Goal: Task Accomplishment & Management: Complete application form

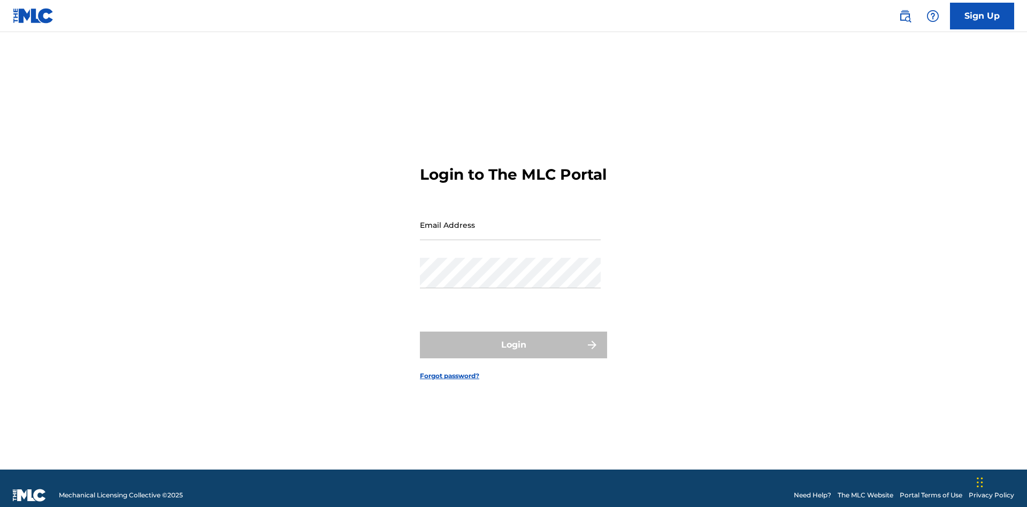
scroll to position [14, 0]
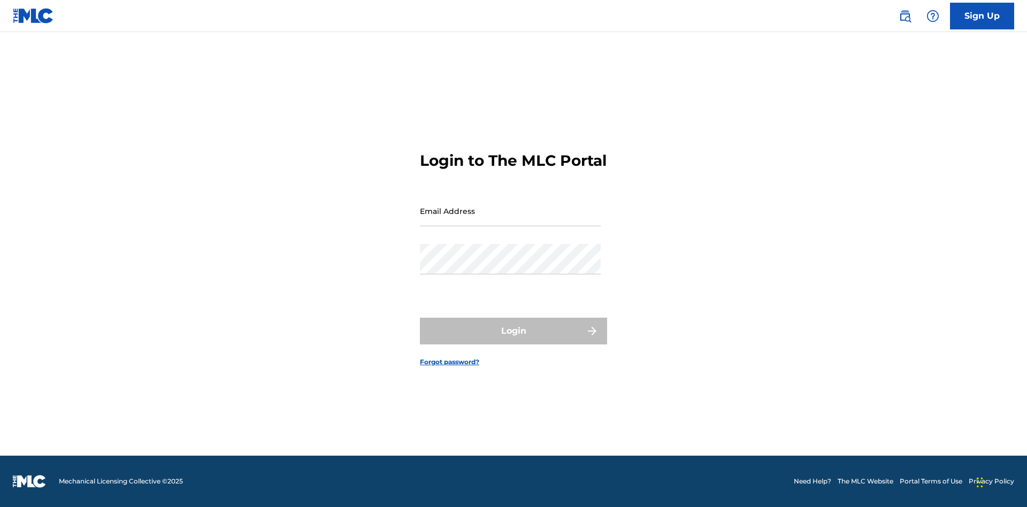
click at [510, 220] on input "Email Address" at bounding box center [510, 211] width 181 height 30
type input "[EMAIL_ADDRESS][DOMAIN_NAME]"
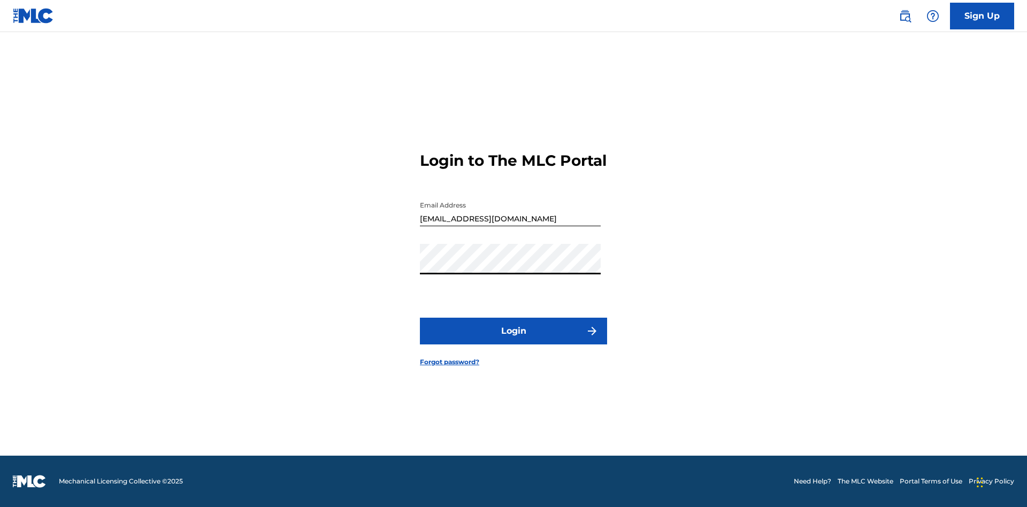
click at [513, 340] on button "Login" at bounding box center [513, 331] width 187 height 27
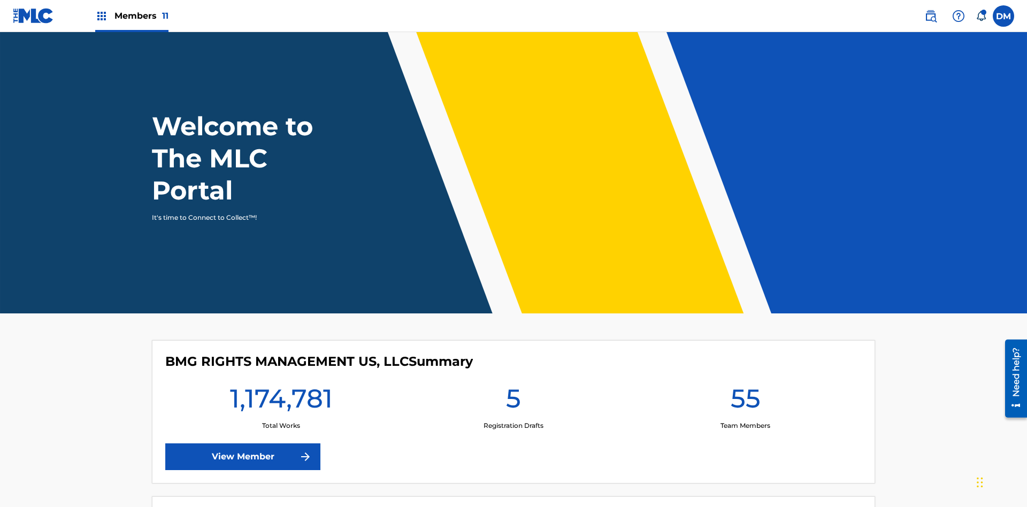
click at [132, 16] on span "Members 11" at bounding box center [141, 16] width 54 height 12
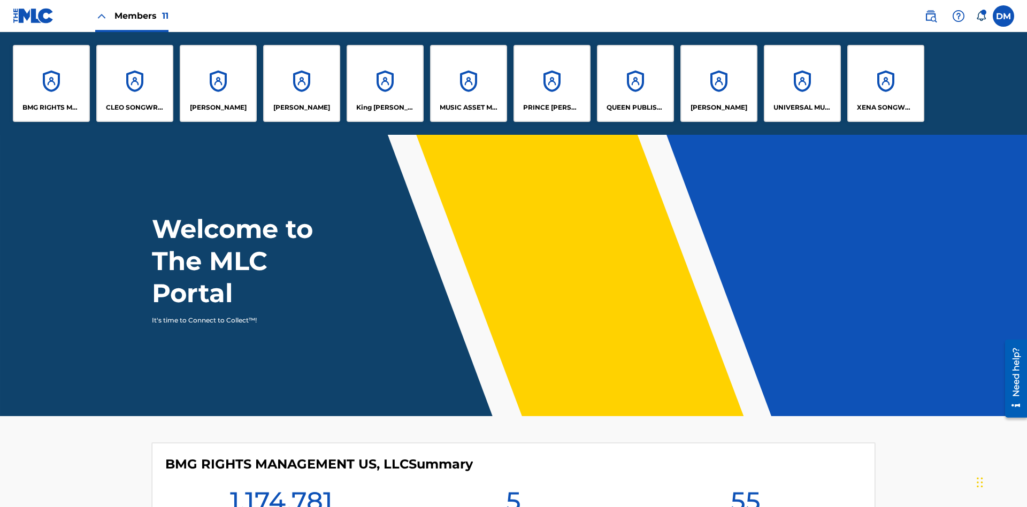
scroll to position [39, 0]
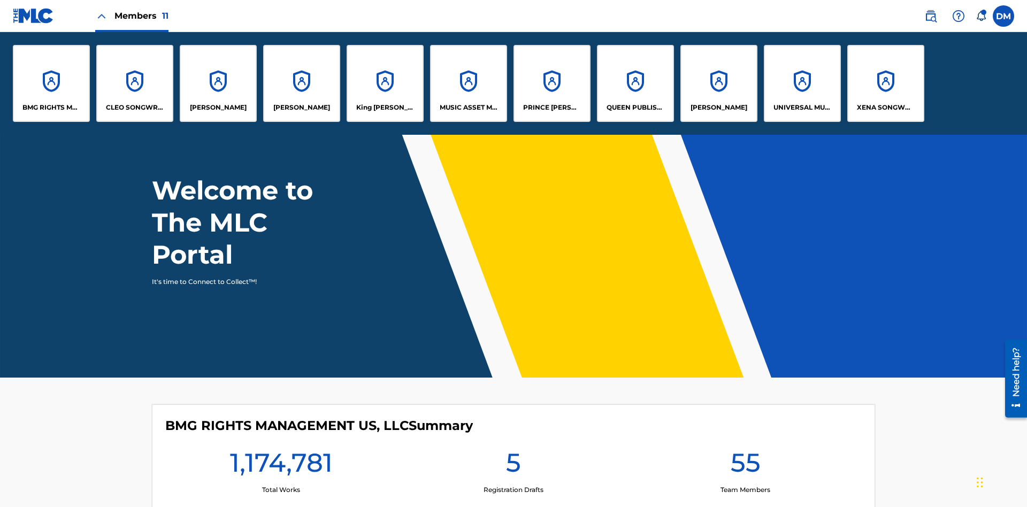
click at [802, 107] on p "UNIVERSAL MUSIC PUB GROUP" at bounding box center [802, 108] width 58 height 10
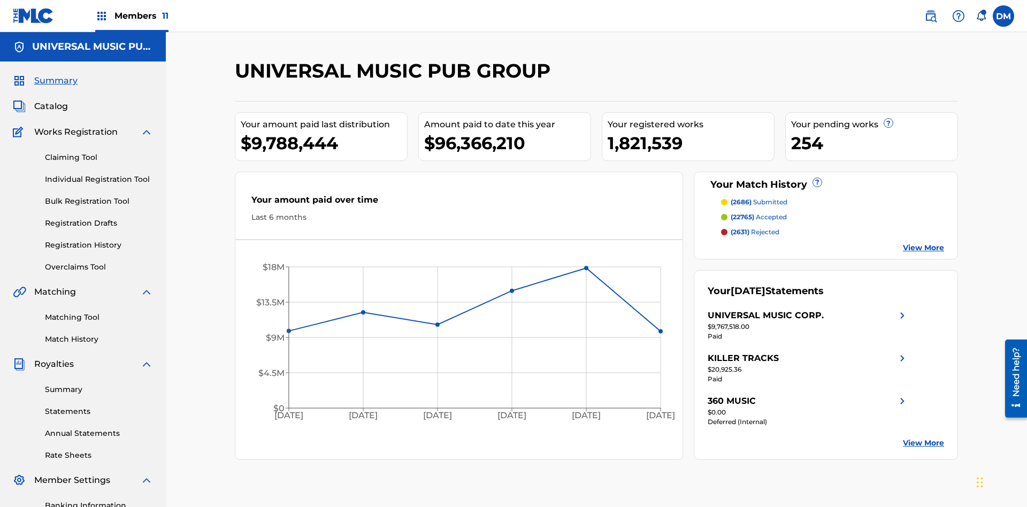
click at [99, 174] on link "Individual Registration Tool" at bounding box center [99, 179] width 108 height 11
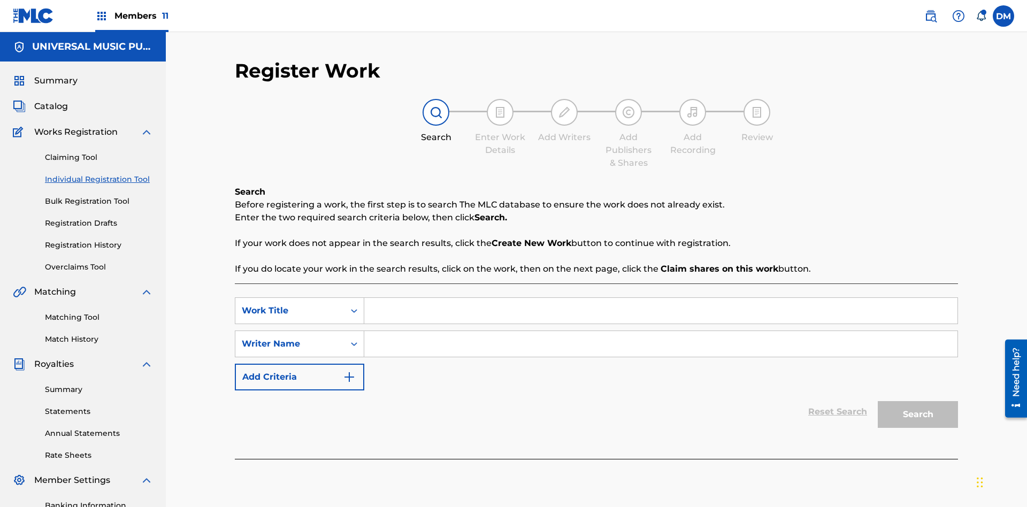
click at [660, 298] on input "Search Form" at bounding box center [660, 311] width 593 height 26
type input "Save At Recordings Page Prior To Adding Recordings"
click at [660, 331] on input "Search Form" at bounding box center [660, 344] width 593 height 26
type input "QWERTYUIOP"
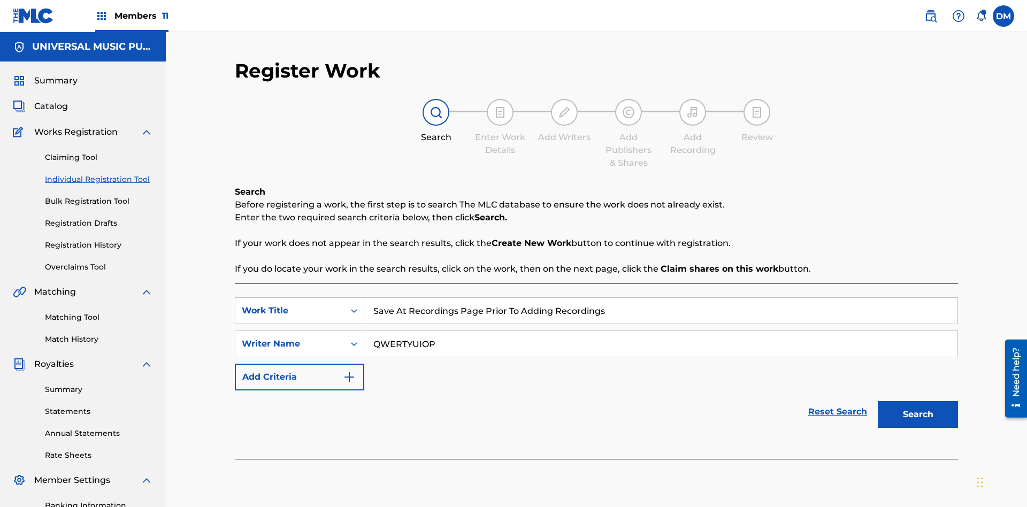
click at [918, 401] on button "Search" at bounding box center [918, 414] width 80 height 27
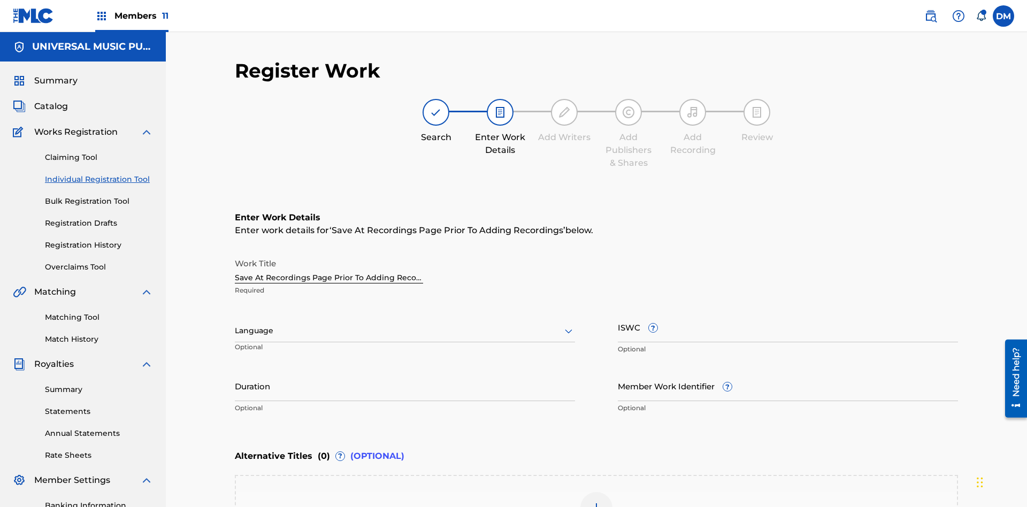
click at [405, 371] on input "Duration" at bounding box center [405, 386] width 340 height 30
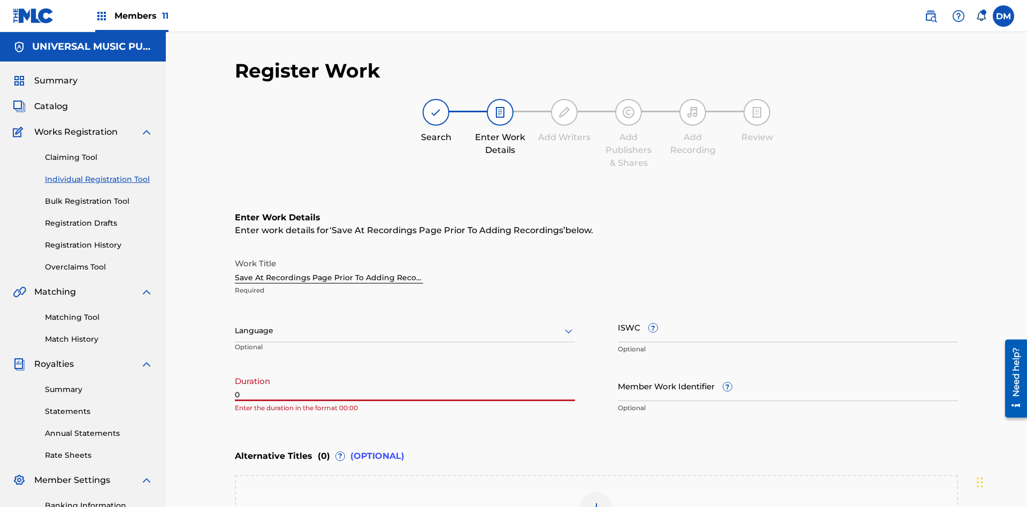
click at [405, 371] on input "0" at bounding box center [405, 386] width 340 height 30
type input "00:00"
click at [568, 325] on icon at bounding box center [568, 331] width 13 height 13
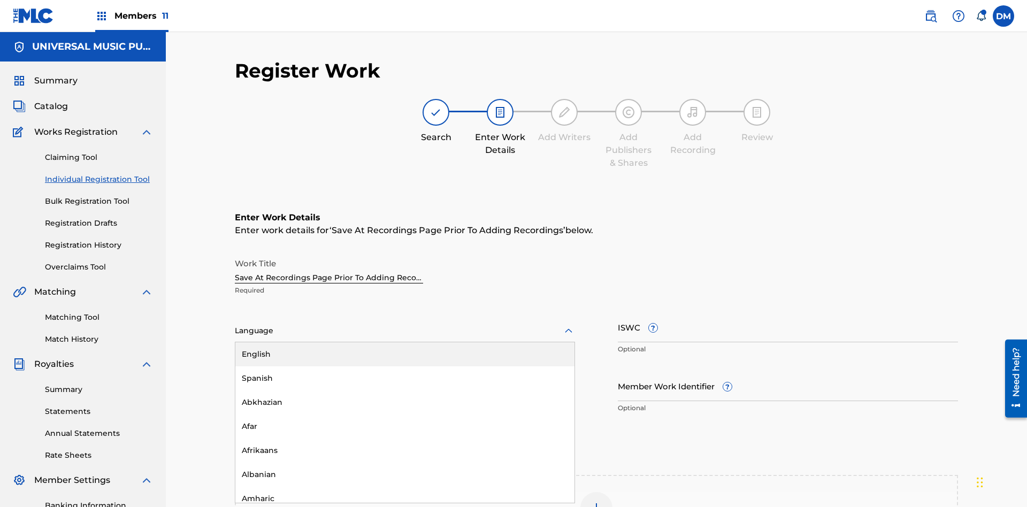
click at [405, 414] on div "Afar" at bounding box center [404, 426] width 339 height 24
click at [788, 371] on input "Member Work Identifier ?" at bounding box center [788, 386] width 340 height 30
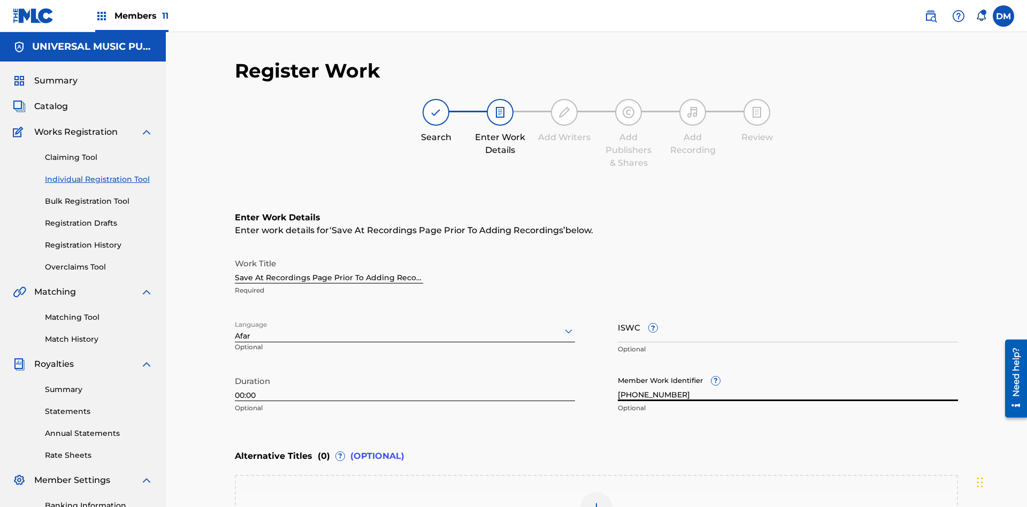
type input "[PHONE_NUMBER]"
click at [788, 312] on input "ISWC ?" at bounding box center [788, 327] width 340 height 30
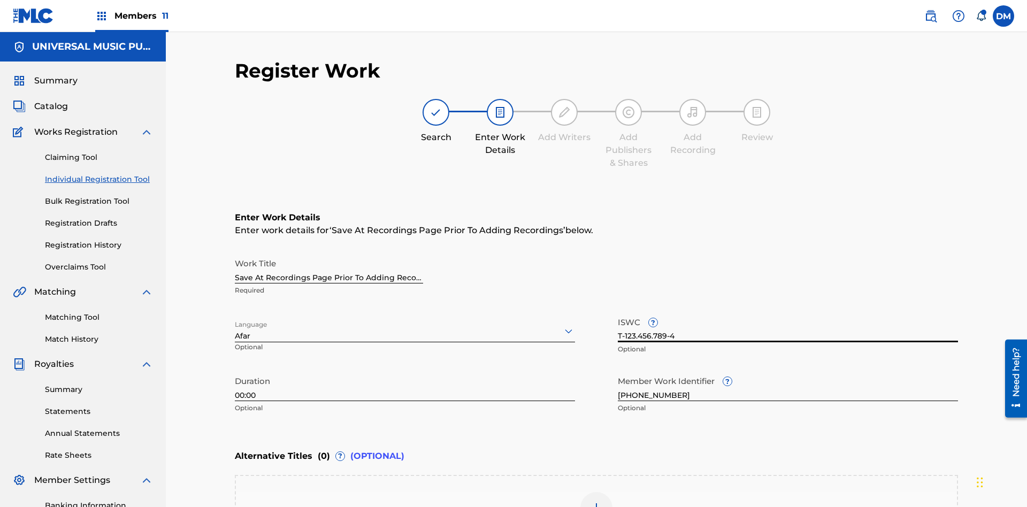
type input "T-123.456.789-4"
click at [596, 502] on img at bounding box center [596, 508] width 13 height 13
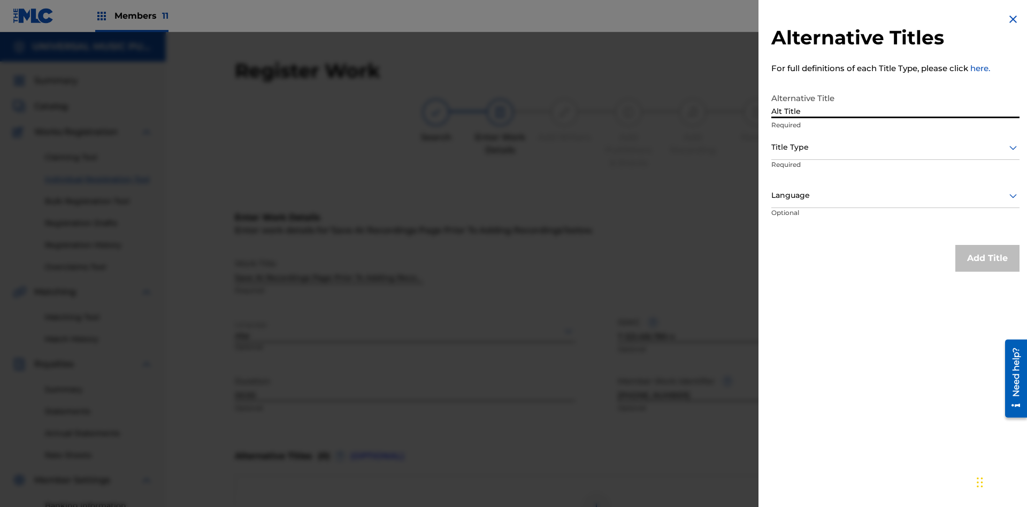
type input "Alt Title"
click at [895, 147] on div at bounding box center [895, 147] width 248 height 13
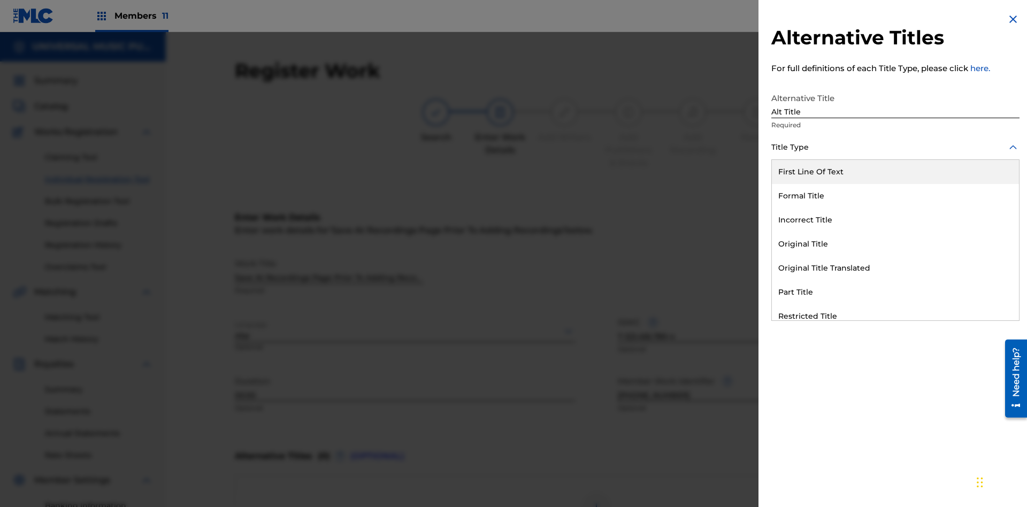
click at [895, 244] on div "Original Title" at bounding box center [895, 244] width 247 height 24
click at [895, 195] on div at bounding box center [895, 195] width 248 height 13
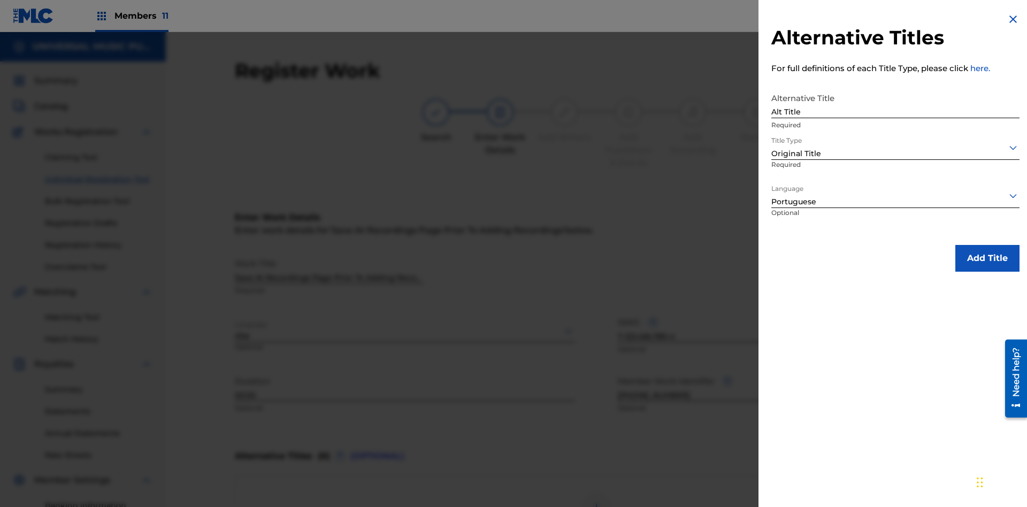
click at [987, 258] on button "Add Title" at bounding box center [987, 258] width 64 height 27
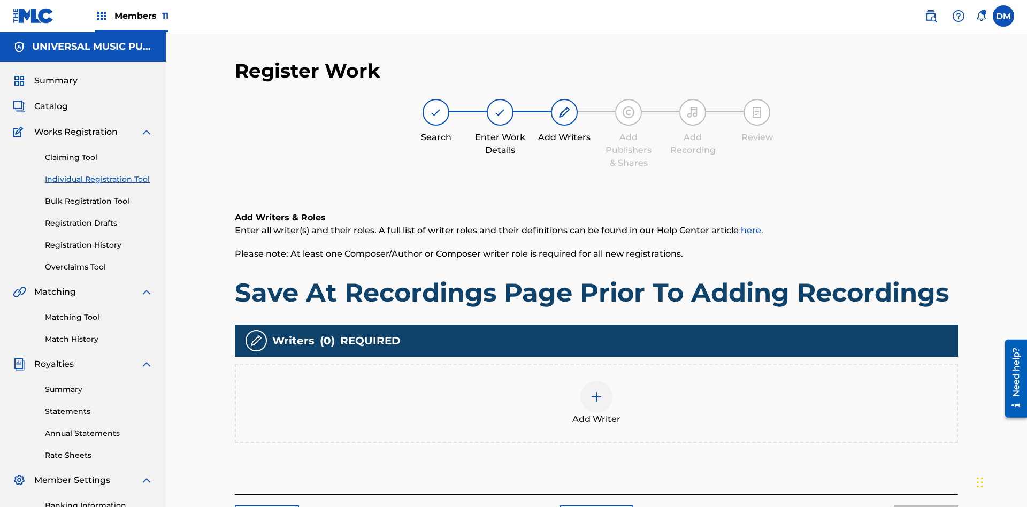
click at [596, 390] on img at bounding box center [596, 396] width 13 height 13
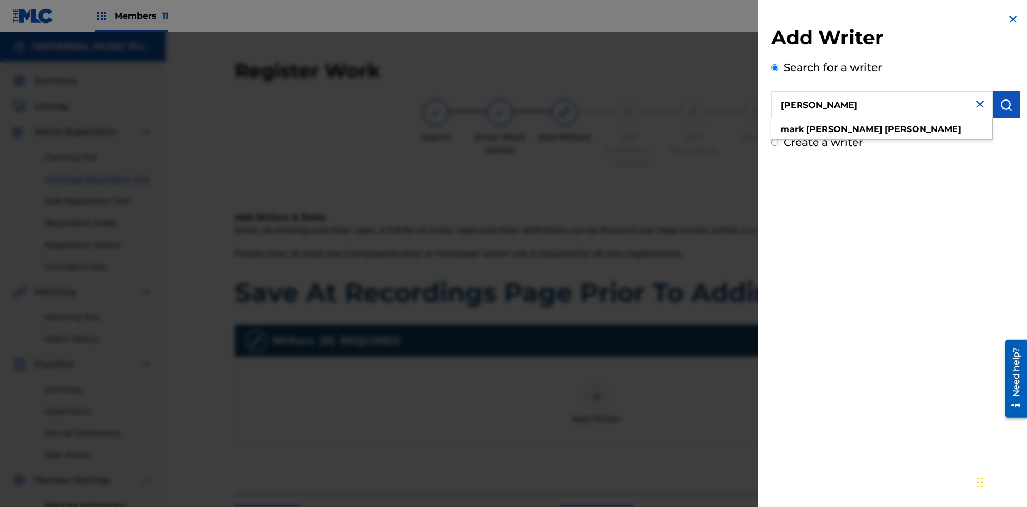
click at [1006, 105] on img "submit" at bounding box center [1006, 104] width 13 height 13
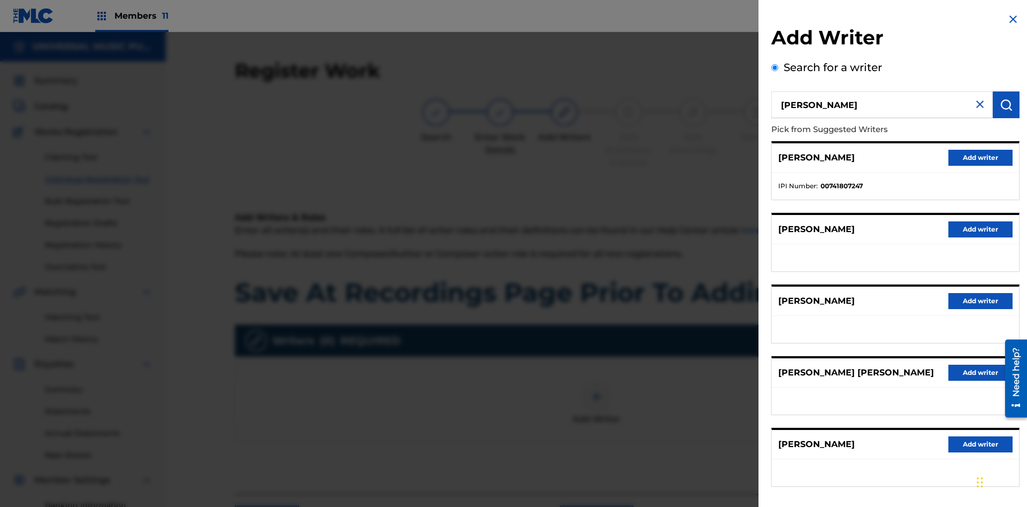
click at [980, 157] on button "Add writer" at bounding box center [980, 158] width 64 height 16
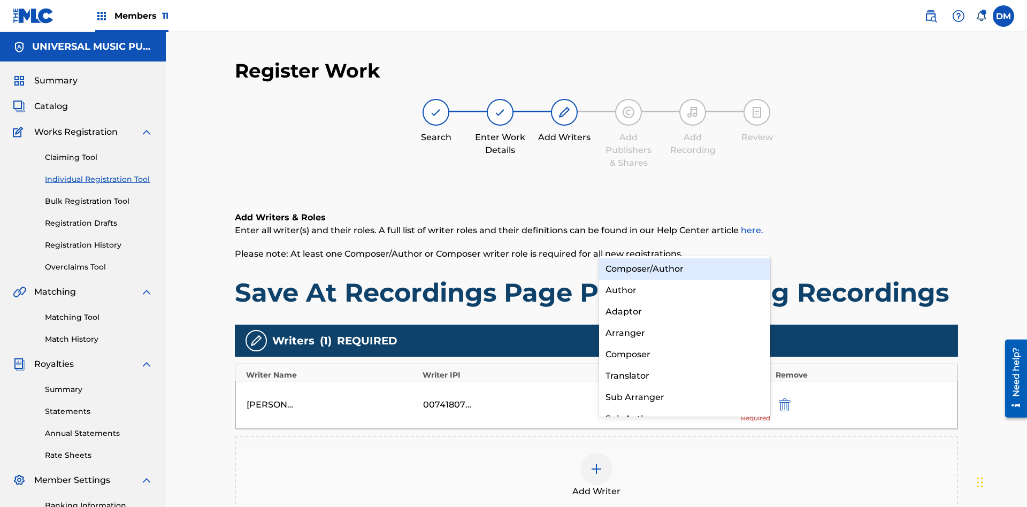
click at [684, 354] on div "Composer" at bounding box center [684, 354] width 171 height 21
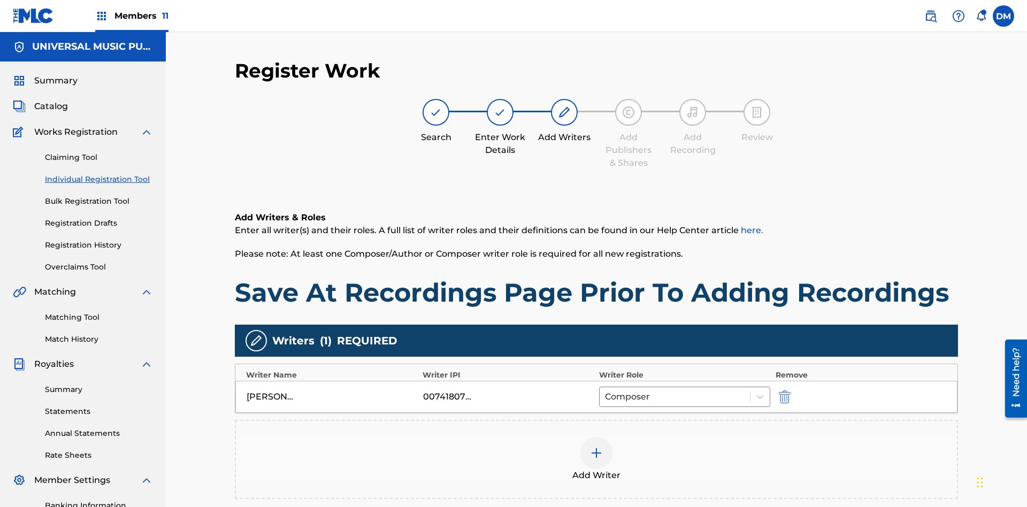
scroll to position [156, 0]
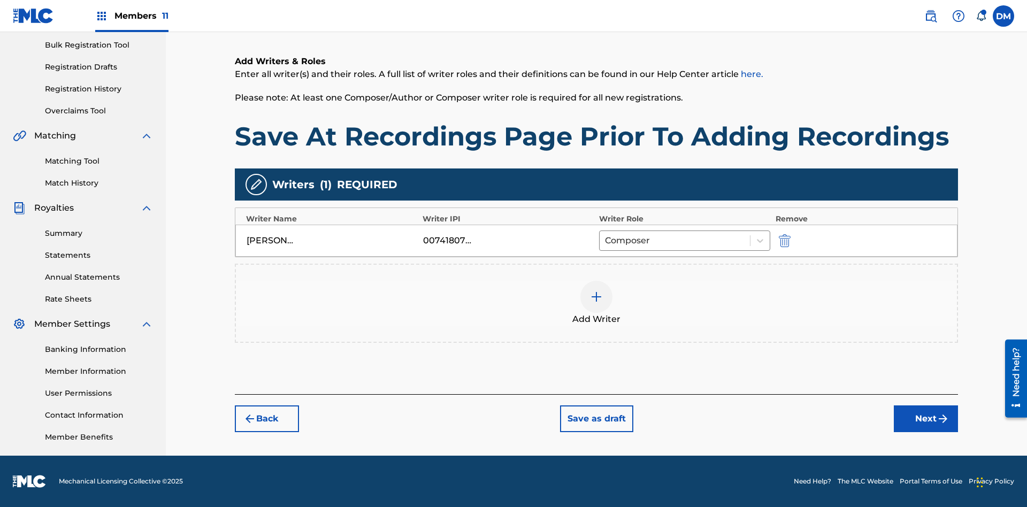
click at [926, 419] on button "Next" at bounding box center [926, 418] width 64 height 27
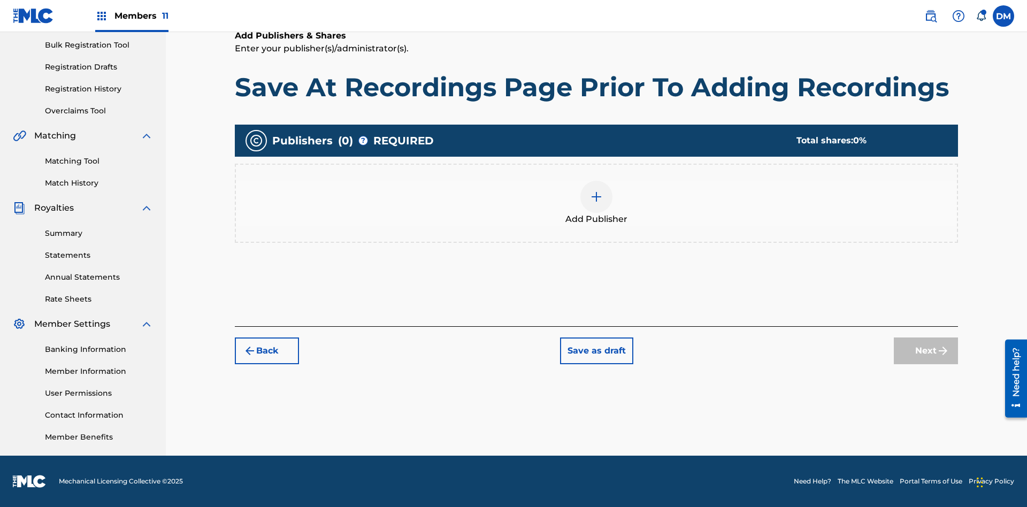
click at [596, 196] on img at bounding box center [596, 196] width 13 height 13
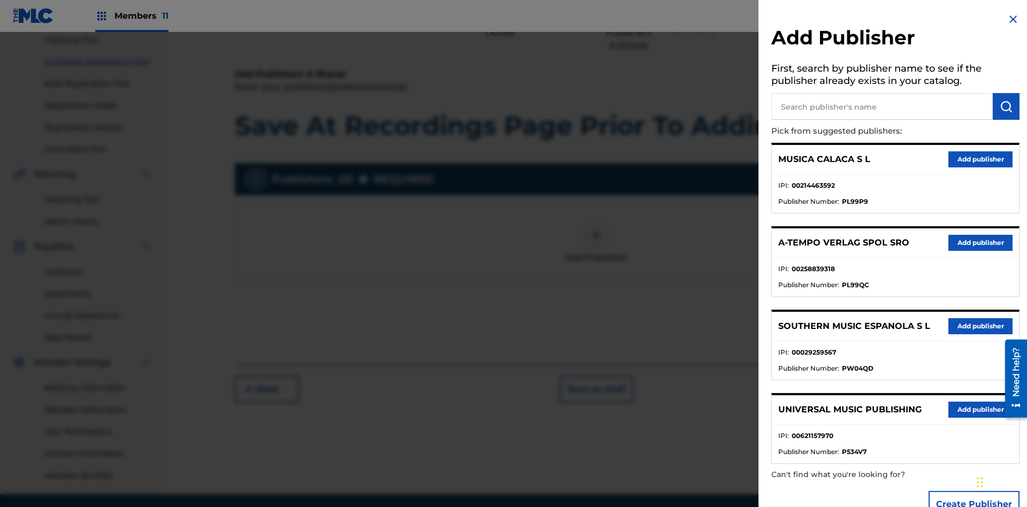
click at [882, 106] on input "text" at bounding box center [881, 106] width 221 height 27
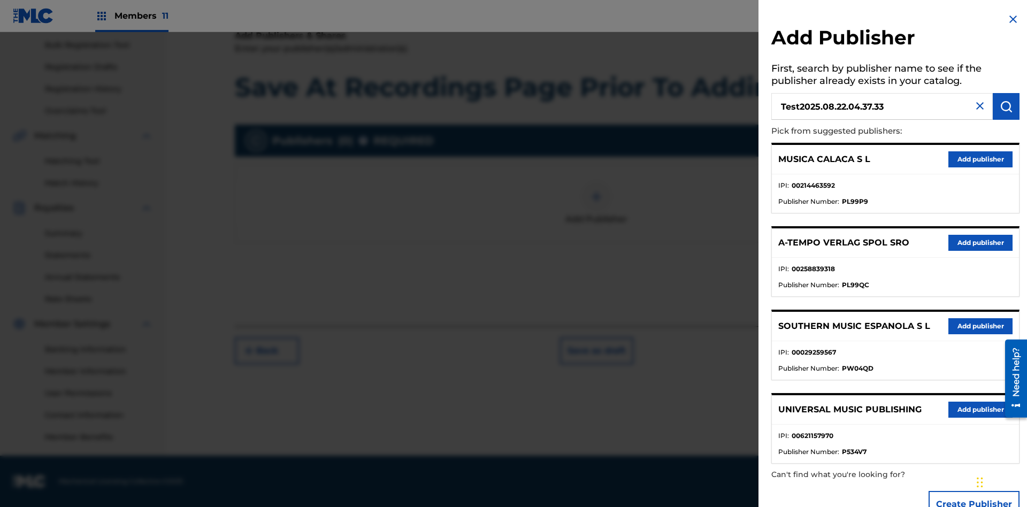
type input "Test2025.08.22.04.37.33"
click at [1006, 106] on img "submit" at bounding box center [1006, 106] width 13 height 13
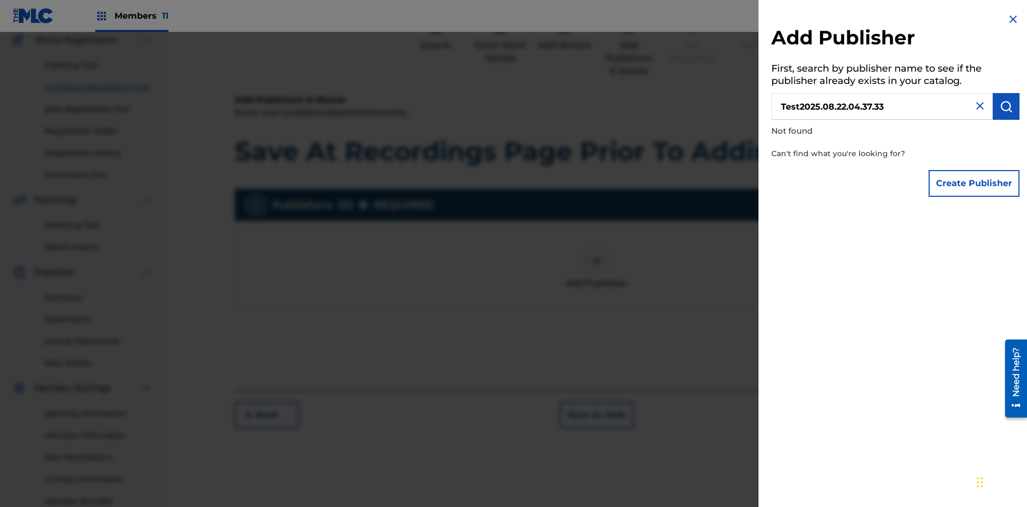
click at [974, 183] on button "Create Publisher" at bounding box center [973, 183] width 91 height 27
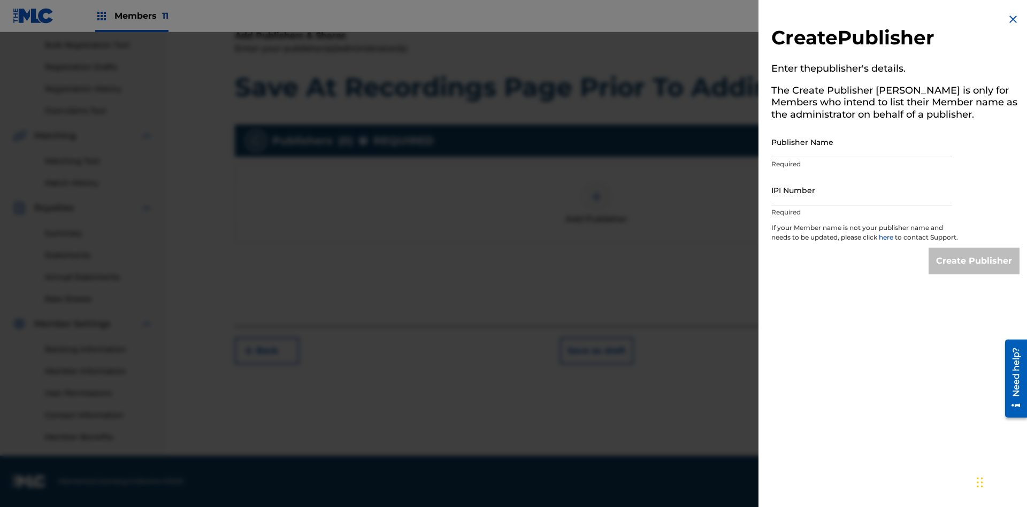
click at [862, 142] on input "Publisher Name" at bounding box center [861, 142] width 181 height 30
type input "Test2025.08.22.04.37.38"
click at [862, 190] on input "IPI Number" at bounding box center [861, 190] width 181 height 30
type input "00595839777"
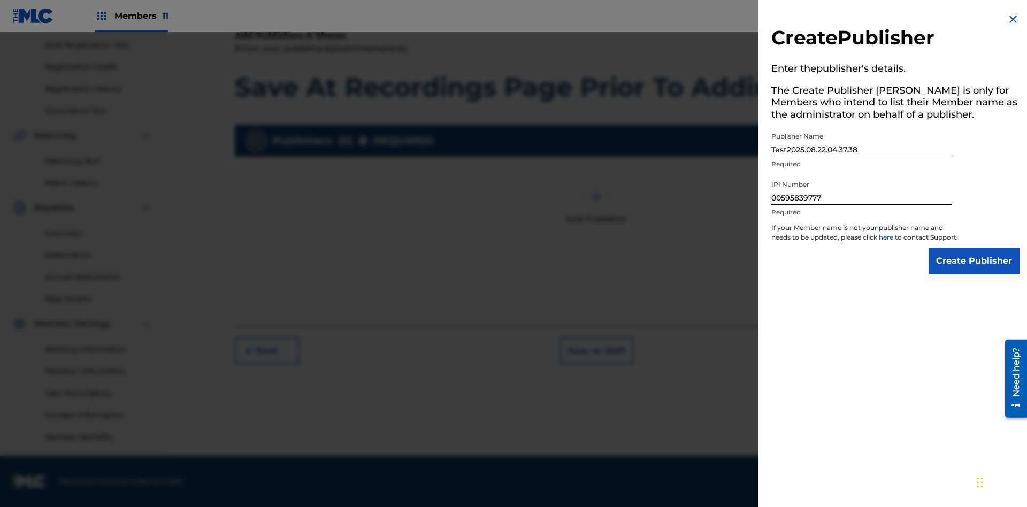
click at [974, 271] on input "Create Publisher" at bounding box center [973, 261] width 91 height 27
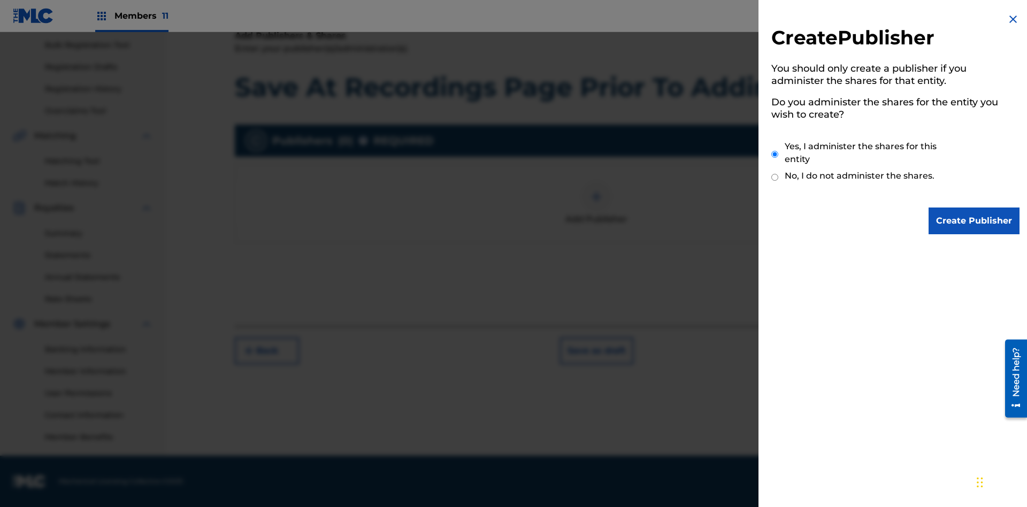
click at [775, 154] on input "Yes, I administer the shares for this entity" at bounding box center [774, 154] width 7 height 23
click at [974, 221] on input "Create Publisher" at bounding box center [973, 220] width 91 height 27
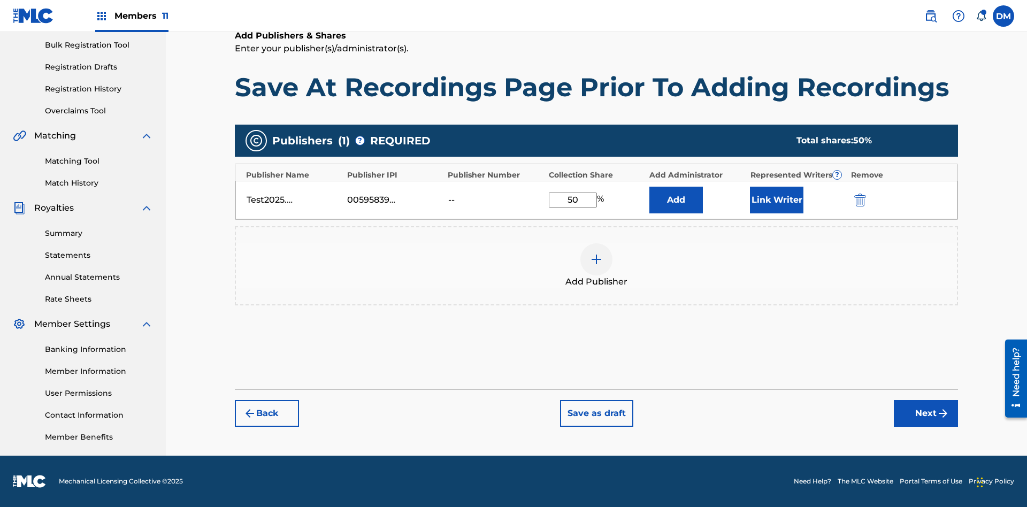
type input "50"
click at [777, 199] on button "Link Writer" at bounding box center [776, 200] width 53 height 27
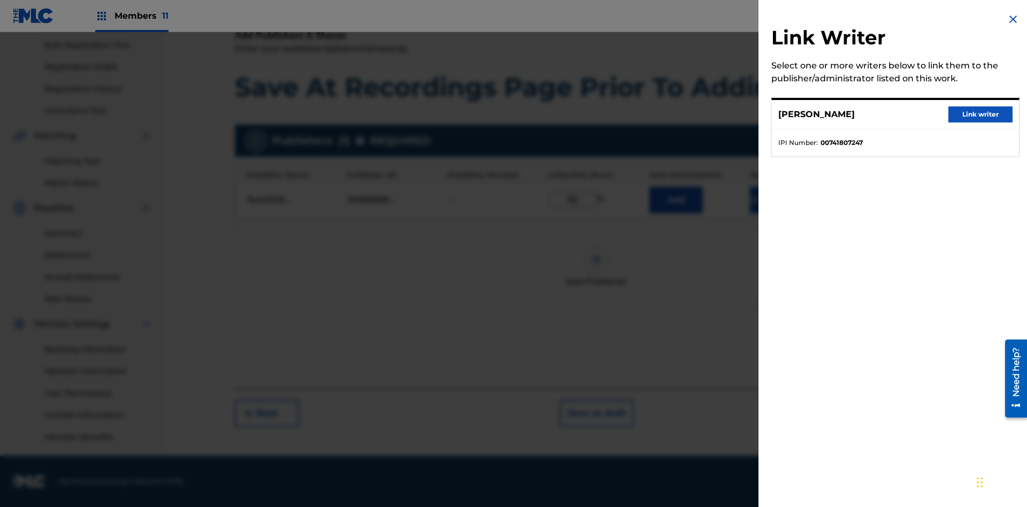
click at [980, 114] on button "Link writer" at bounding box center [980, 114] width 64 height 16
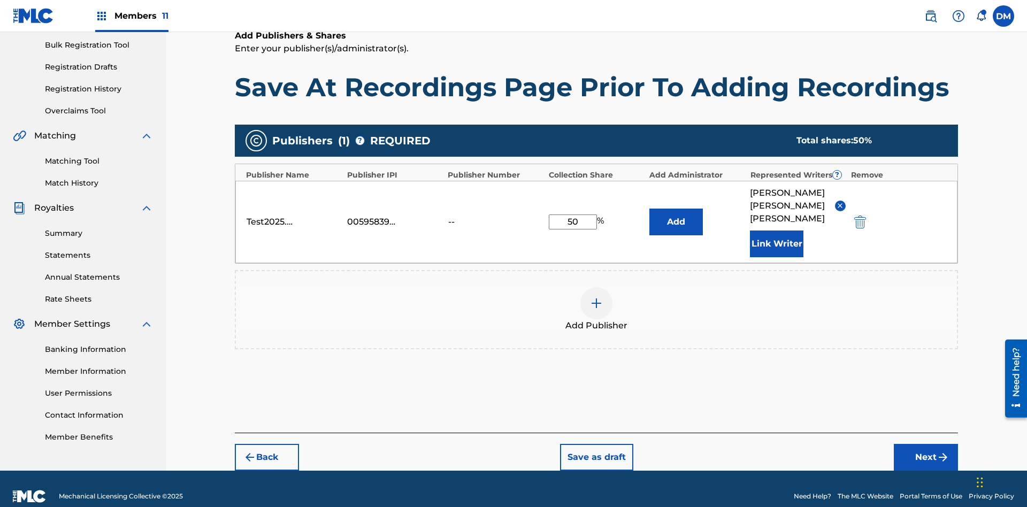
click at [777, 230] on button "Link Writer" at bounding box center [776, 243] width 53 height 27
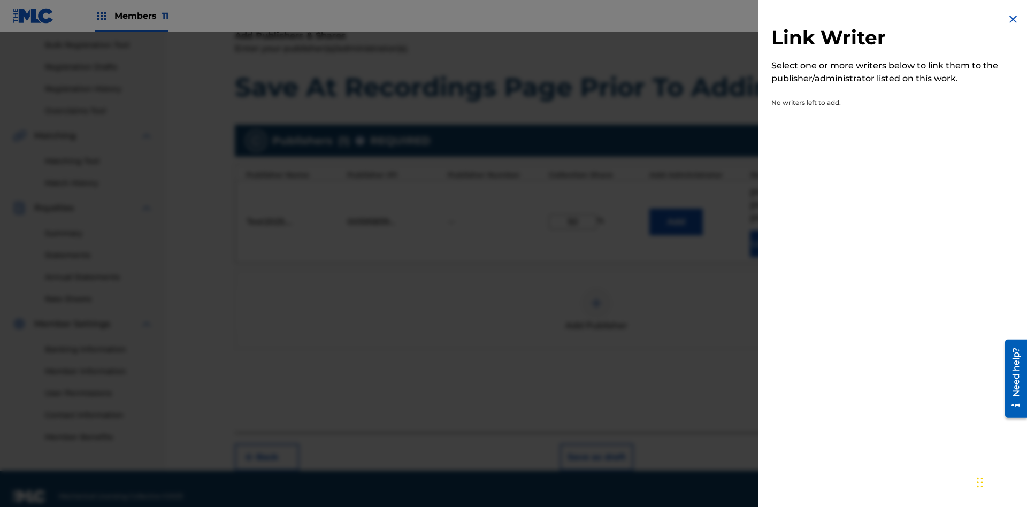
click at [1013, 19] on img at bounding box center [1012, 19] width 13 height 13
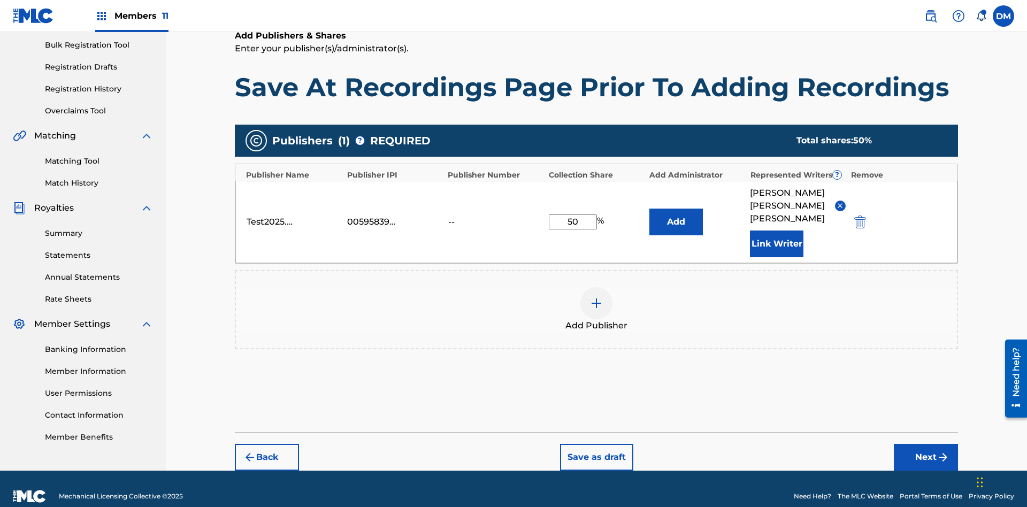
click at [676, 213] on button "Add" at bounding box center [675, 222] width 53 height 27
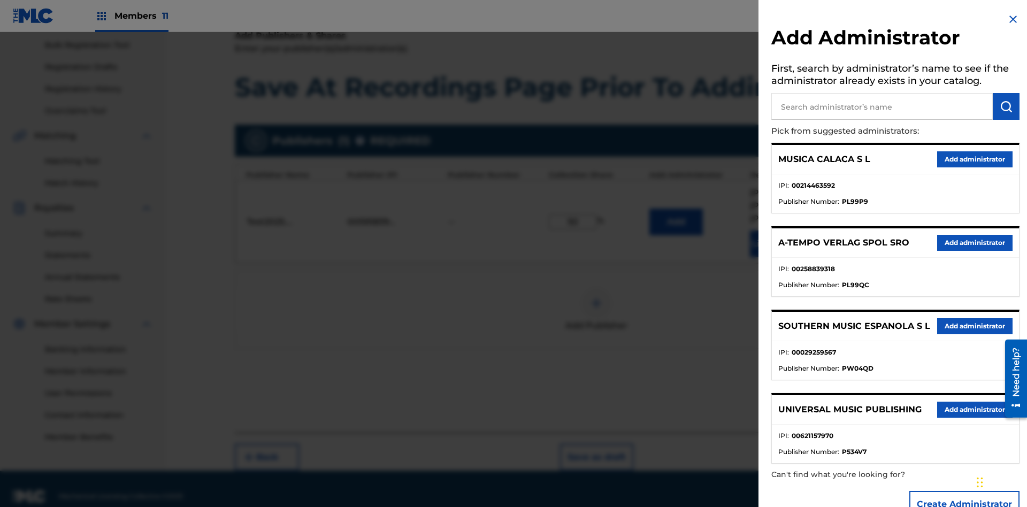
click at [882, 106] on input "text" at bounding box center [881, 106] width 221 height 27
type input "Test2025.08.22.04.38.07"
click at [1006, 106] on img "submit" at bounding box center [1006, 106] width 13 height 13
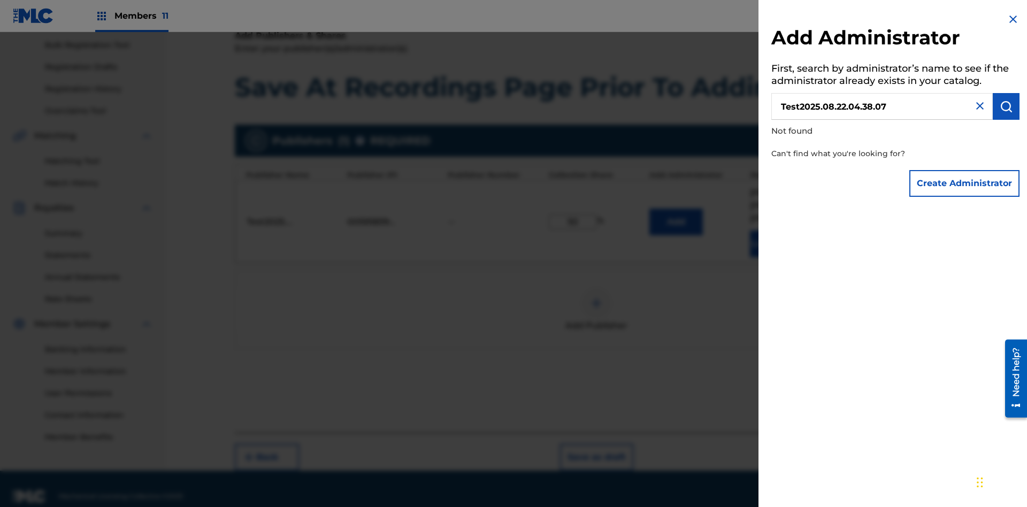
click at [965, 183] on button "Create Administrator" at bounding box center [964, 183] width 110 height 27
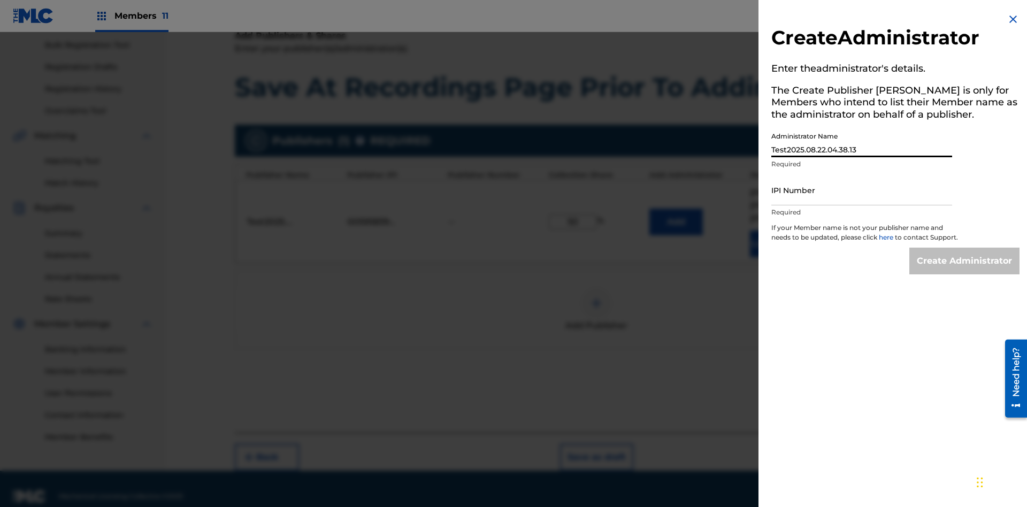
type input "Test2025.08.22.04.38.13"
click at [862, 190] on input "IPI Number" at bounding box center [861, 190] width 181 height 30
click at [965, 271] on input "Create Administrator" at bounding box center [964, 261] width 110 height 27
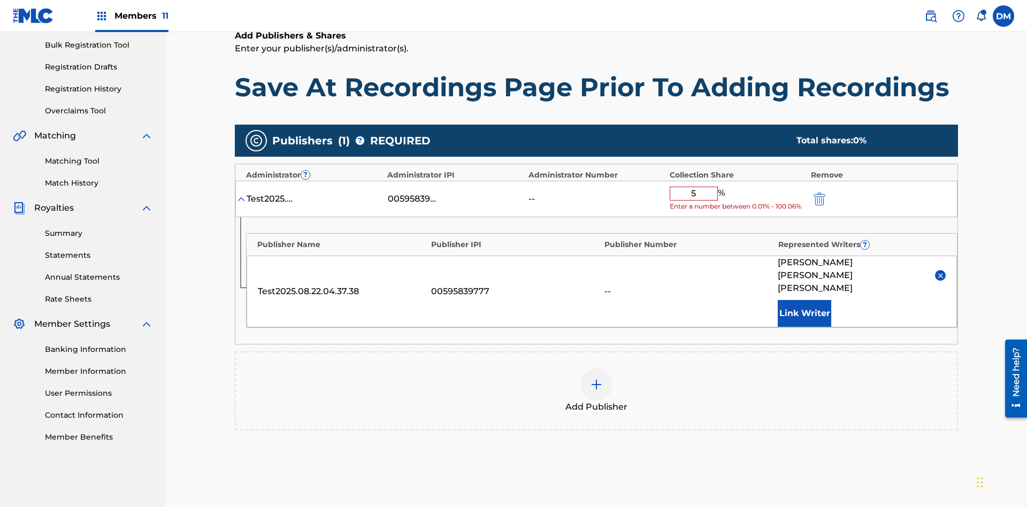
type input "50"
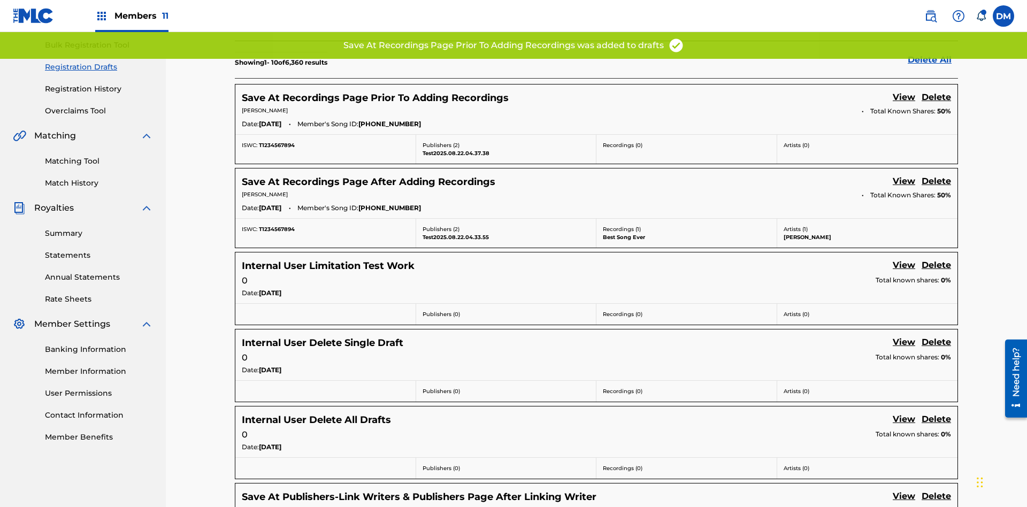
click at [904, 91] on link "View" at bounding box center [904, 98] width 22 height 14
